Goal: Book appointment/travel/reservation

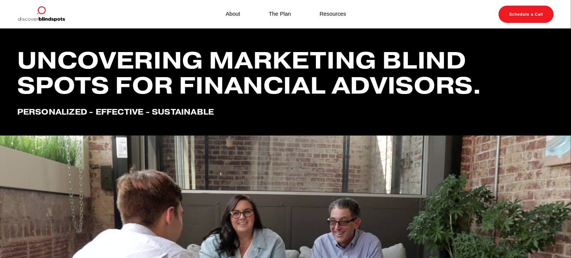
click at [563, 15] on div "Skip to Content About" at bounding box center [285, 14] width 571 height 29
click at [536, 15] on link "Schedule a Call" at bounding box center [526, 14] width 55 height 17
click at [515, 15] on link "Schedule a Call" at bounding box center [526, 14] width 55 height 17
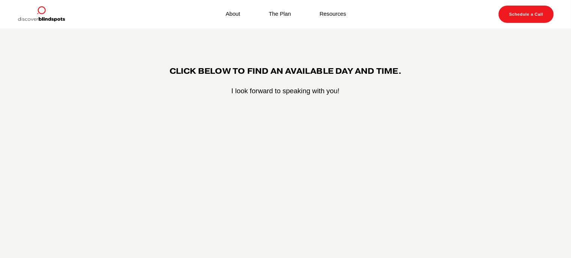
click at [83, 51] on div "CLICK BELOW TO FIND AN AVAILABLE DAY AND TIME. I look forward to speaking with …" at bounding box center [285, 216] width 571 height 374
